Goal: Task Accomplishment & Management: Manage account settings

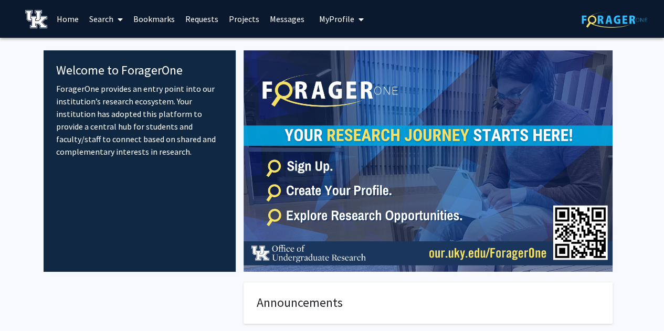
click at [340, 15] on span "My Profile" at bounding box center [336, 19] width 35 height 10
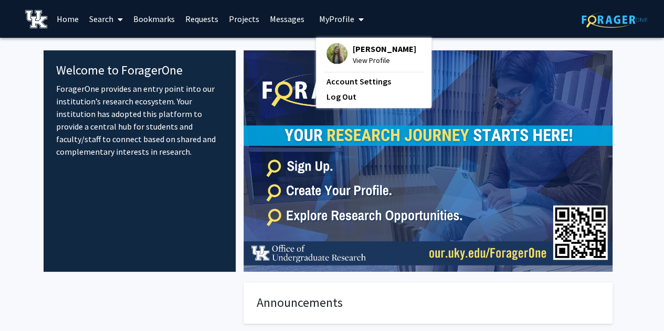
click at [376, 46] on span "[PERSON_NAME]" at bounding box center [385, 49] width 64 height 12
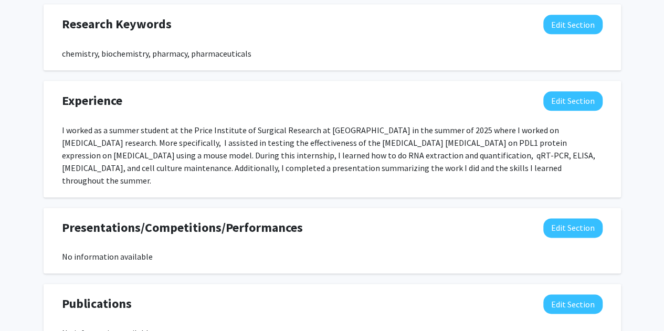
scroll to position [597, 0]
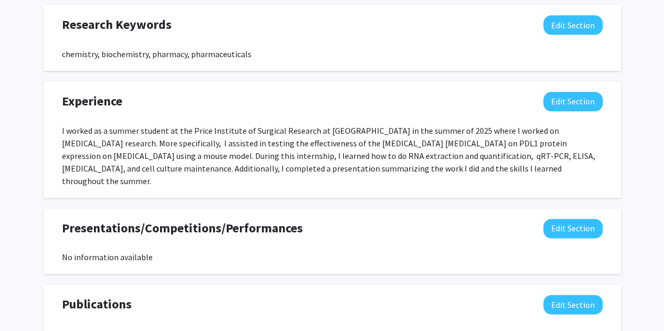
click at [438, 152] on div "I worked as a summer student at the Price Institute of Surgical Research at [GE…" at bounding box center [332, 155] width 541 height 63
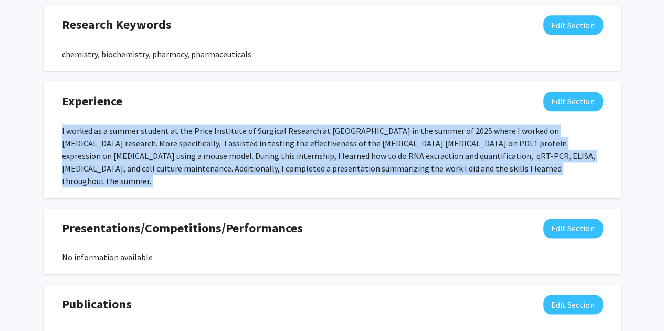
click at [438, 152] on div "I worked as a summer student at the Price Institute of Surgical Research at [GE…" at bounding box center [332, 155] width 541 height 63
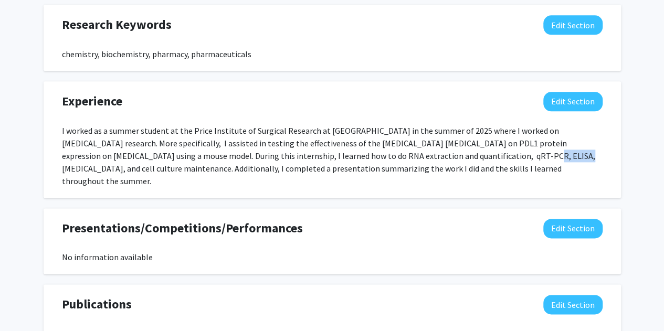
click at [438, 152] on div "I worked as a summer student at the Price Institute of Surgical Research at [GE…" at bounding box center [332, 155] width 541 height 63
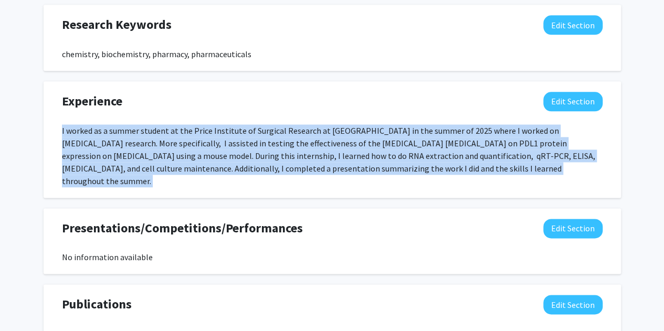
click at [438, 152] on div "I worked as a summer student at the Price Institute of Surgical Research at [GE…" at bounding box center [332, 155] width 541 height 63
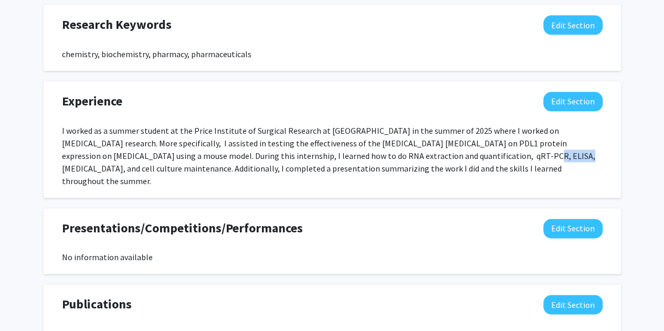
click at [438, 152] on div "I worked as a summer student at the Price Institute of Surgical Research at [GE…" at bounding box center [332, 155] width 541 height 63
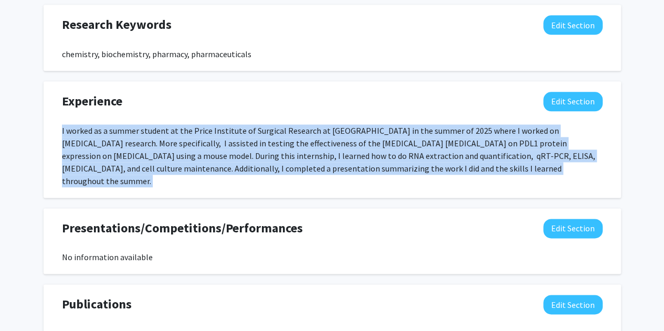
click at [438, 152] on div "I worked as a summer student at the Price Institute of Surgical Research at [GE…" at bounding box center [332, 155] width 541 height 63
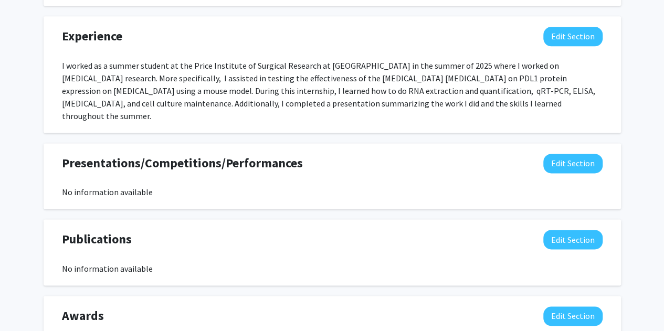
scroll to position [647, 0]
